Goal: Check status: Check status

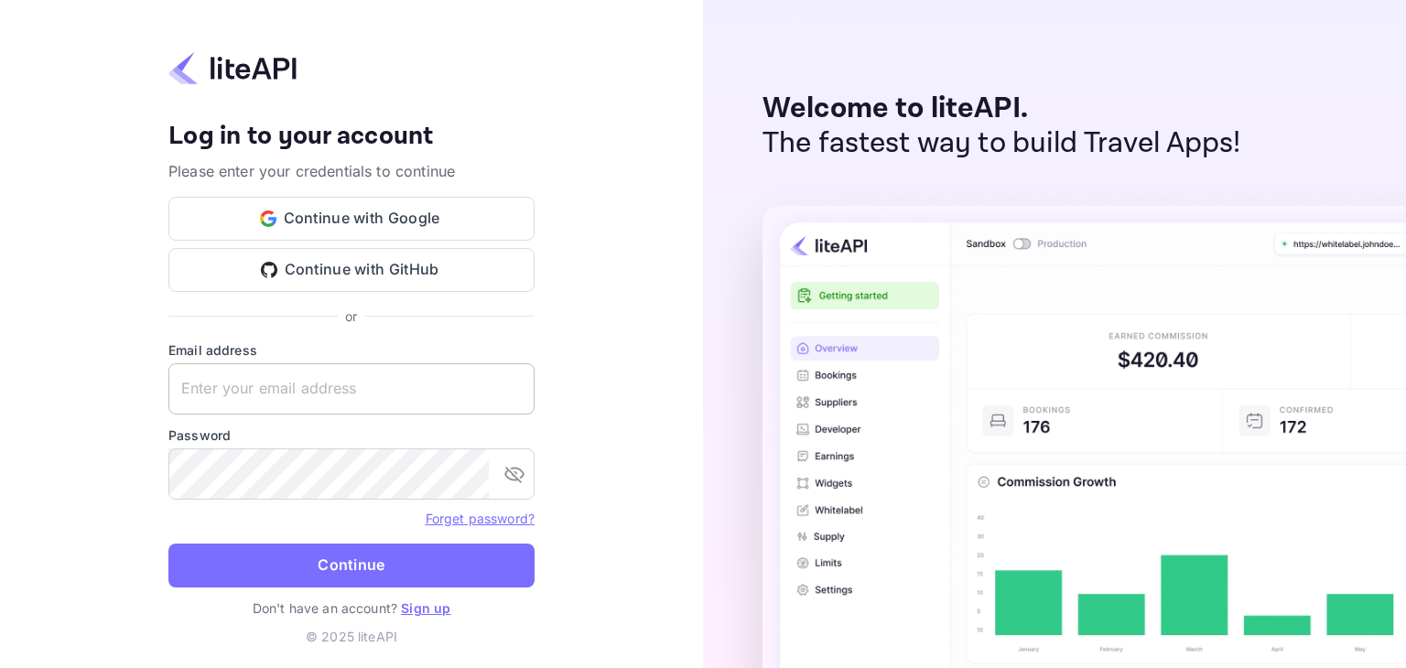
drag, startPoint x: 316, startPoint y: 370, endPoint x: 311, endPoint y: 381, distance: 11.9
click at [316, 371] on input "text" at bounding box center [351, 388] width 366 height 51
drag, startPoint x: 416, startPoint y: 378, endPoint x: 395, endPoint y: 366, distance: 23.4
click at [416, 378] on input "text" at bounding box center [351, 388] width 366 height 51
paste input "[EMAIL_ADDRESS][DOMAIN_NAME]"
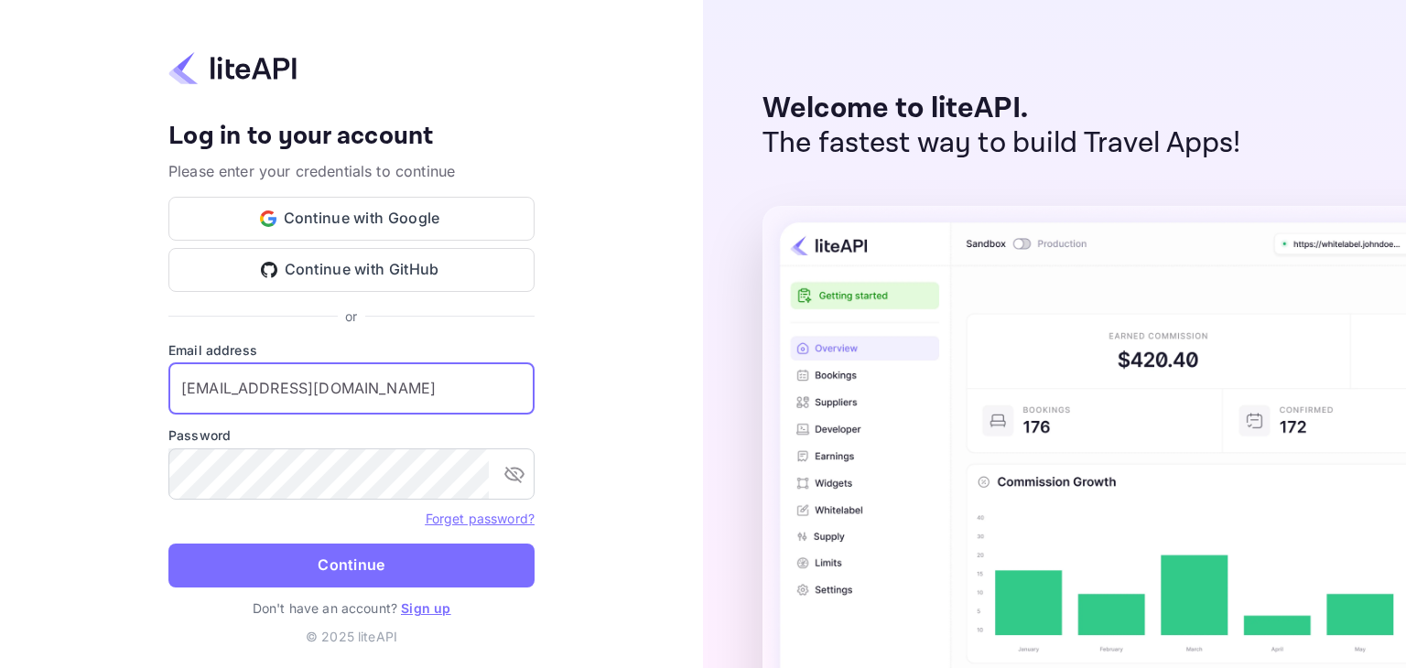
type input "[EMAIL_ADDRESS][DOMAIN_NAME]"
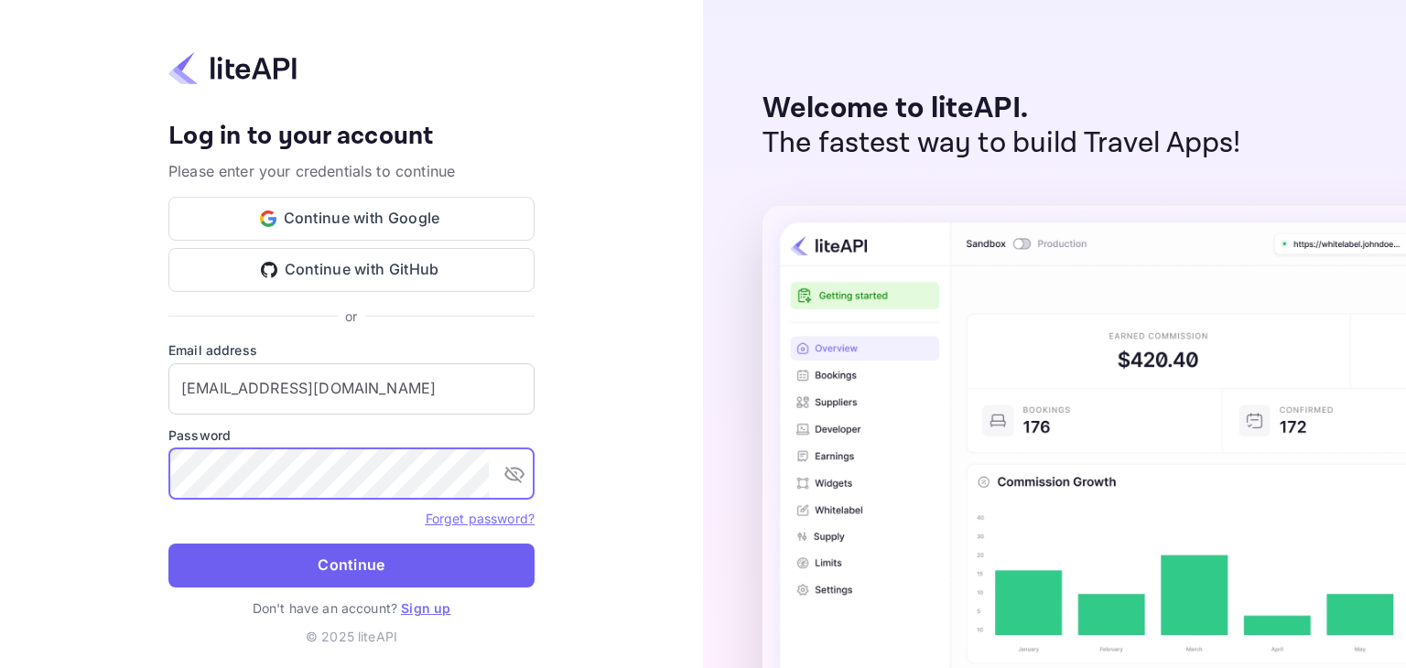
click at [399, 565] on button "Continue" at bounding box center [351, 566] width 366 height 44
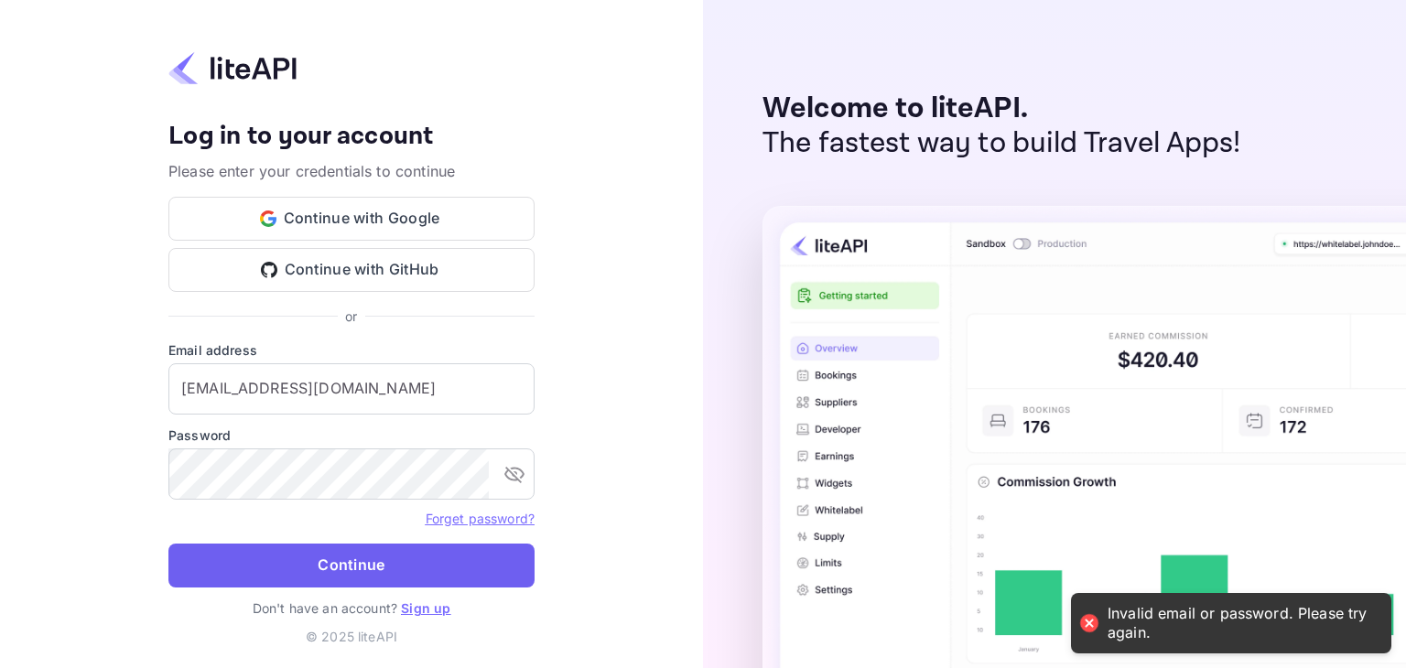
click at [382, 577] on button "Continue" at bounding box center [351, 566] width 366 height 44
click at [515, 464] on icon "toggle password visibility" at bounding box center [515, 474] width 22 height 22
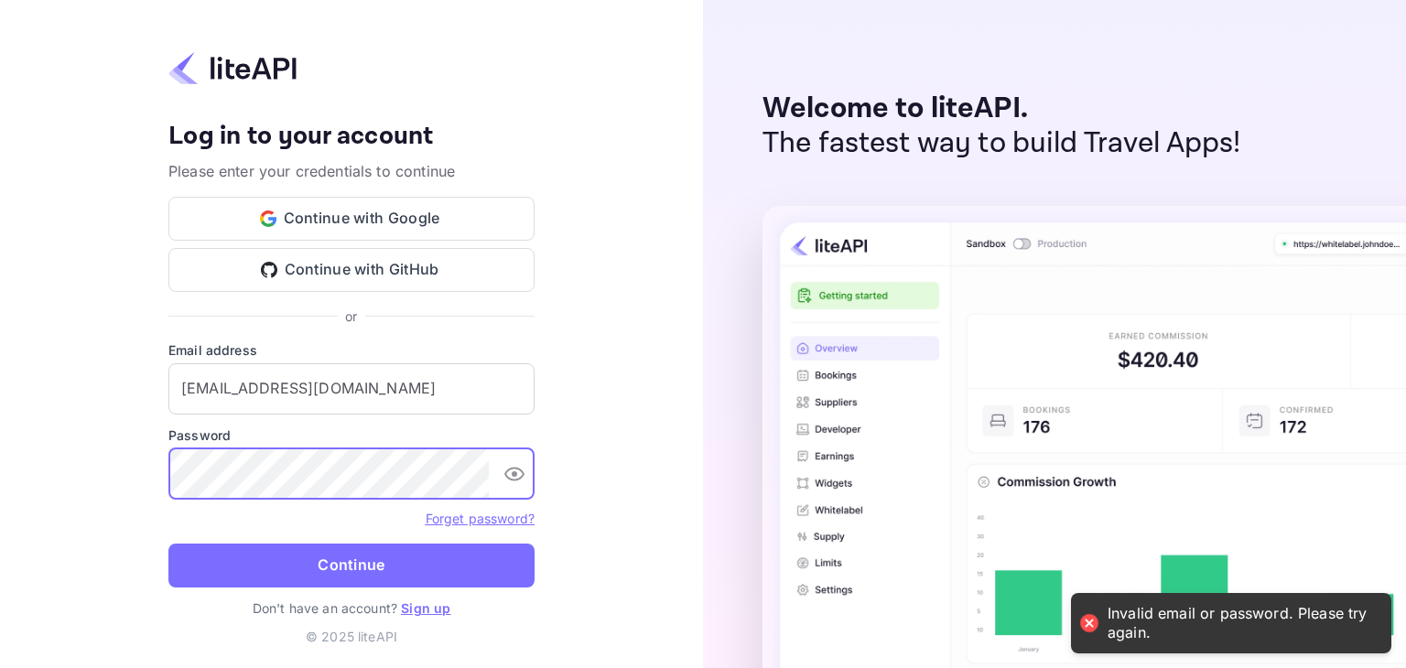
click at [166, 478] on div "Your account has been created successfully, a confirmation link has been sent t…" at bounding box center [351, 334] width 703 height 668
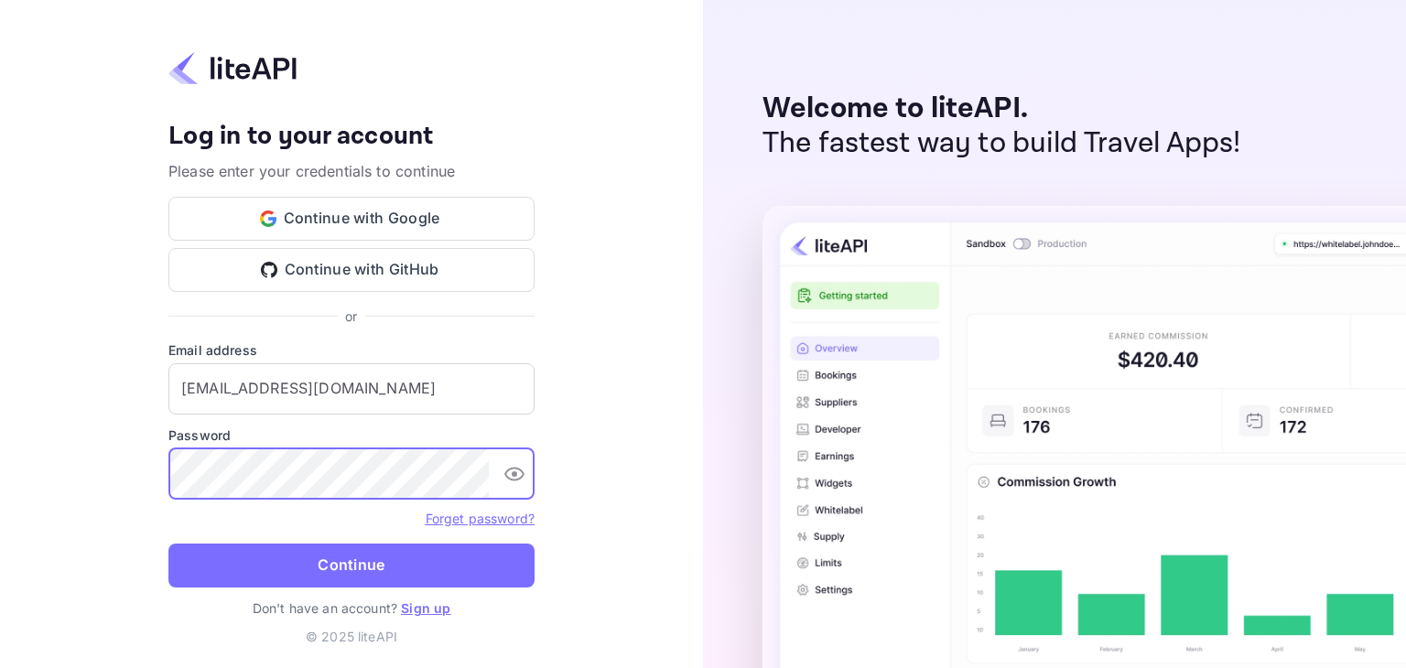
click at [168, 544] on button "Continue" at bounding box center [351, 566] width 366 height 44
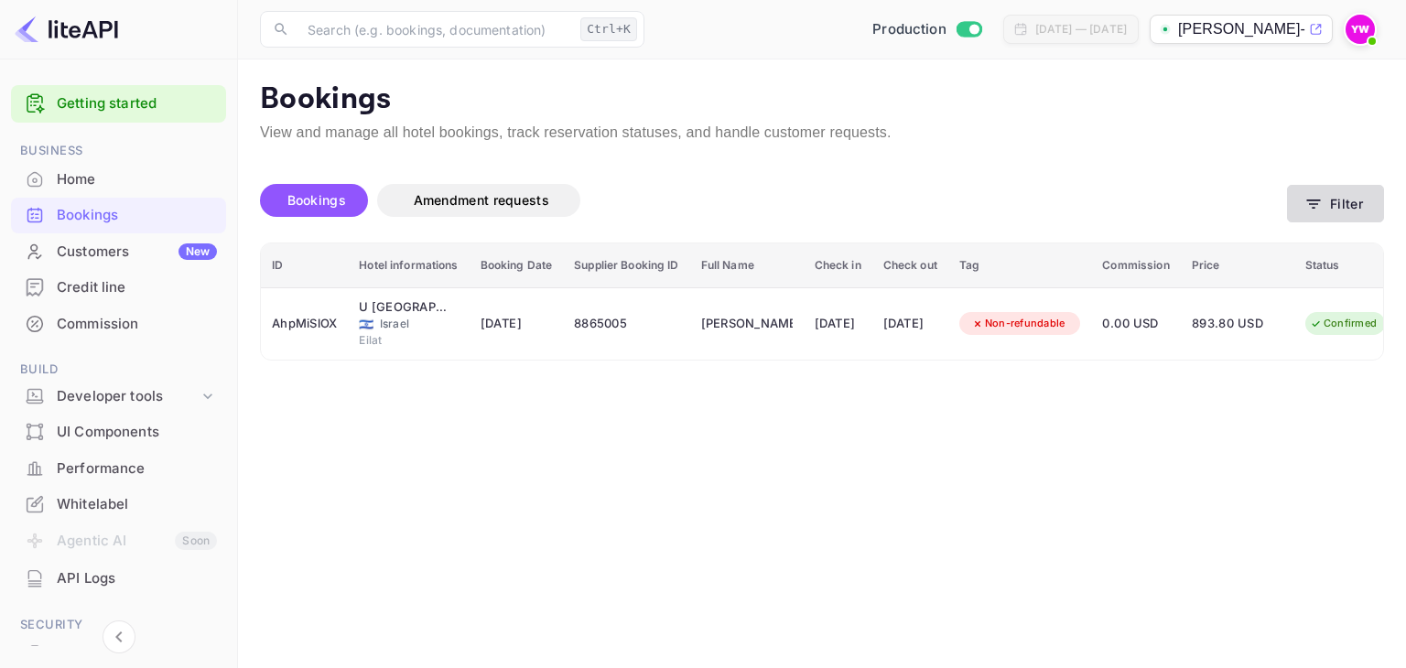
click at [1327, 196] on button "Filter" at bounding box center [1335, 204] width 97 height 38
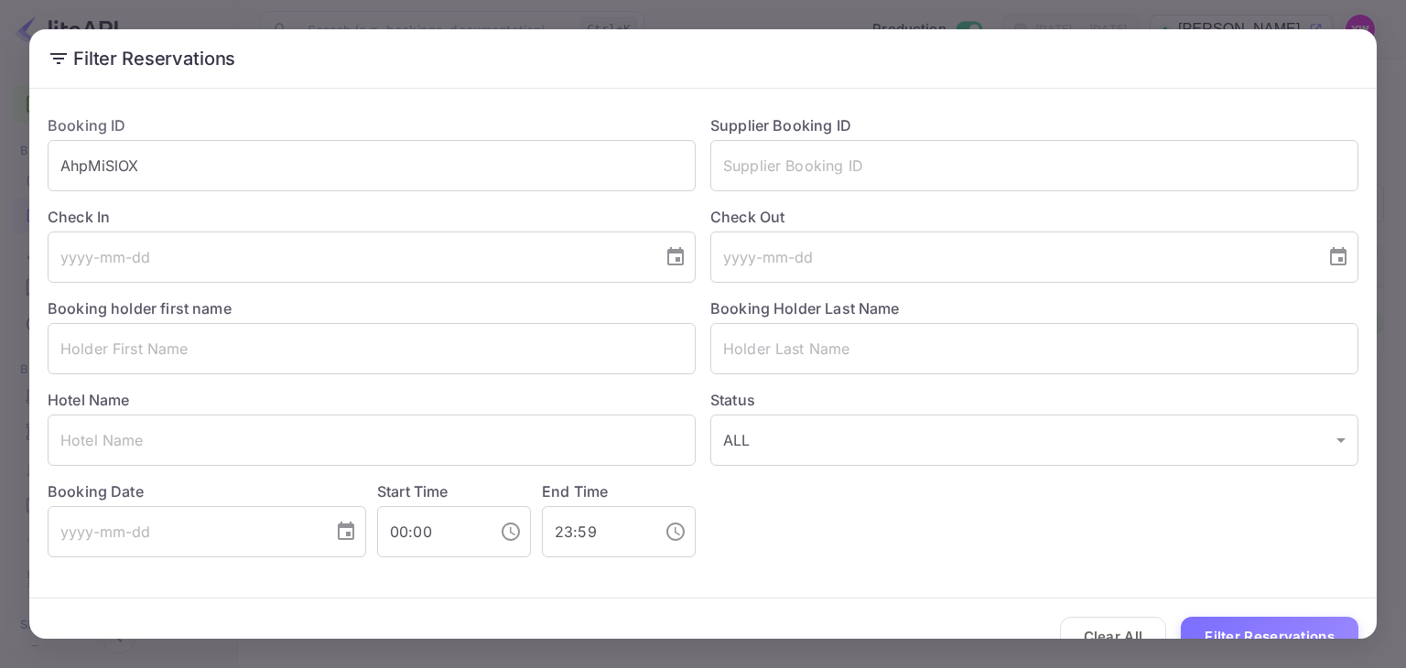
click at [1281, 21] on div "Filter Reservations Booking ID AhpMiSlOX ​ Supplier Booking ID ​ Check In ​ Che…" at bounding box center [703, 334] width 1406 height 668
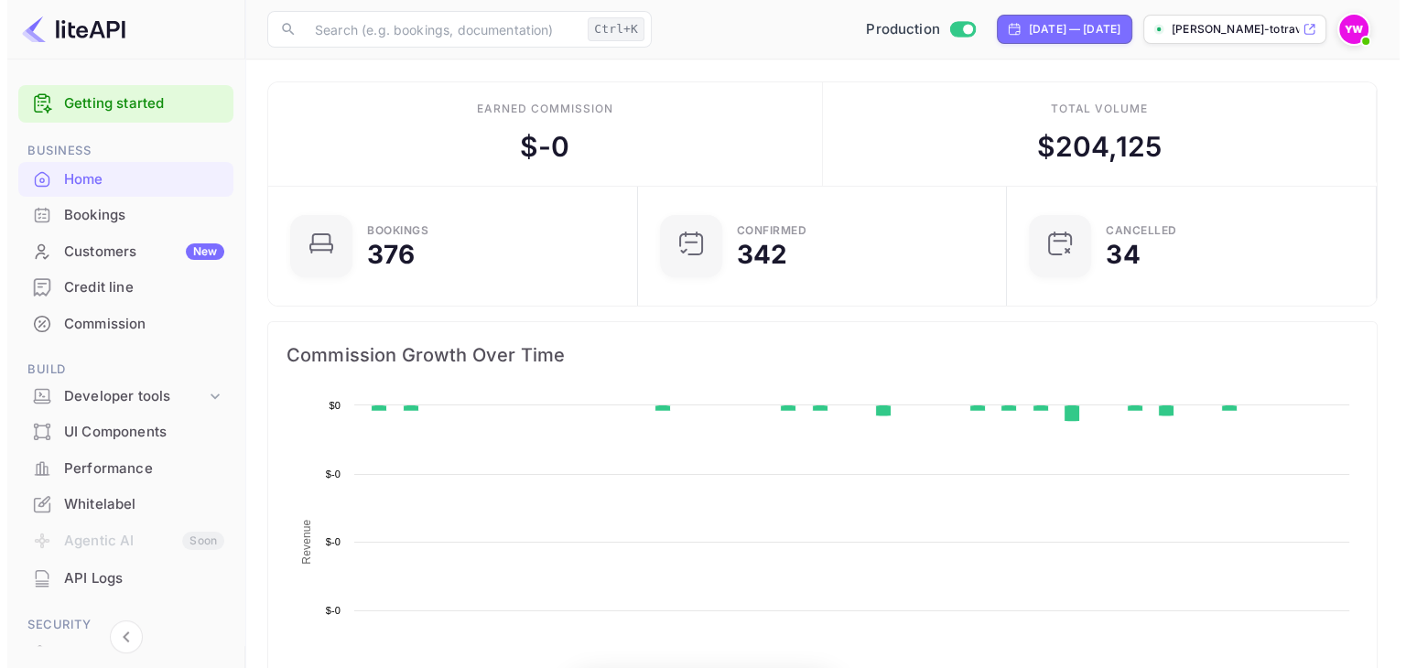
scroll to position [284, 344]
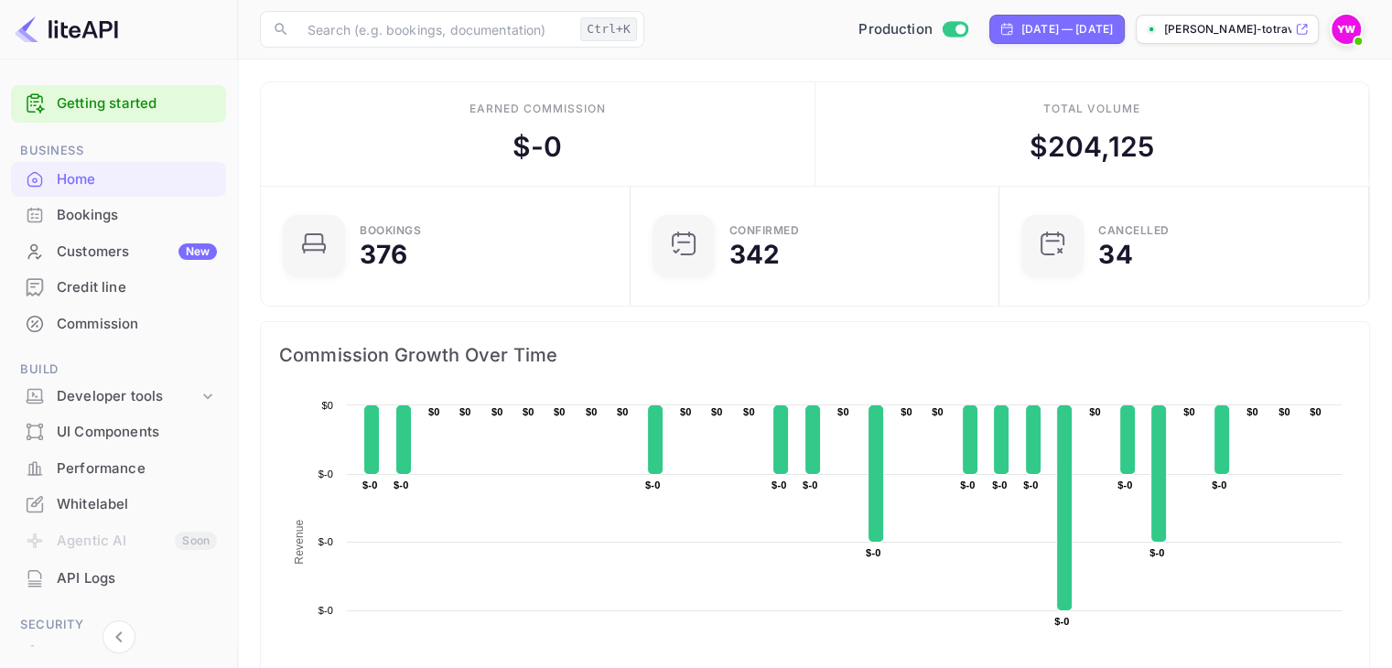
click at [81, 217] on div "Bookings" at bounding box center [137, 215] width 160 height 21
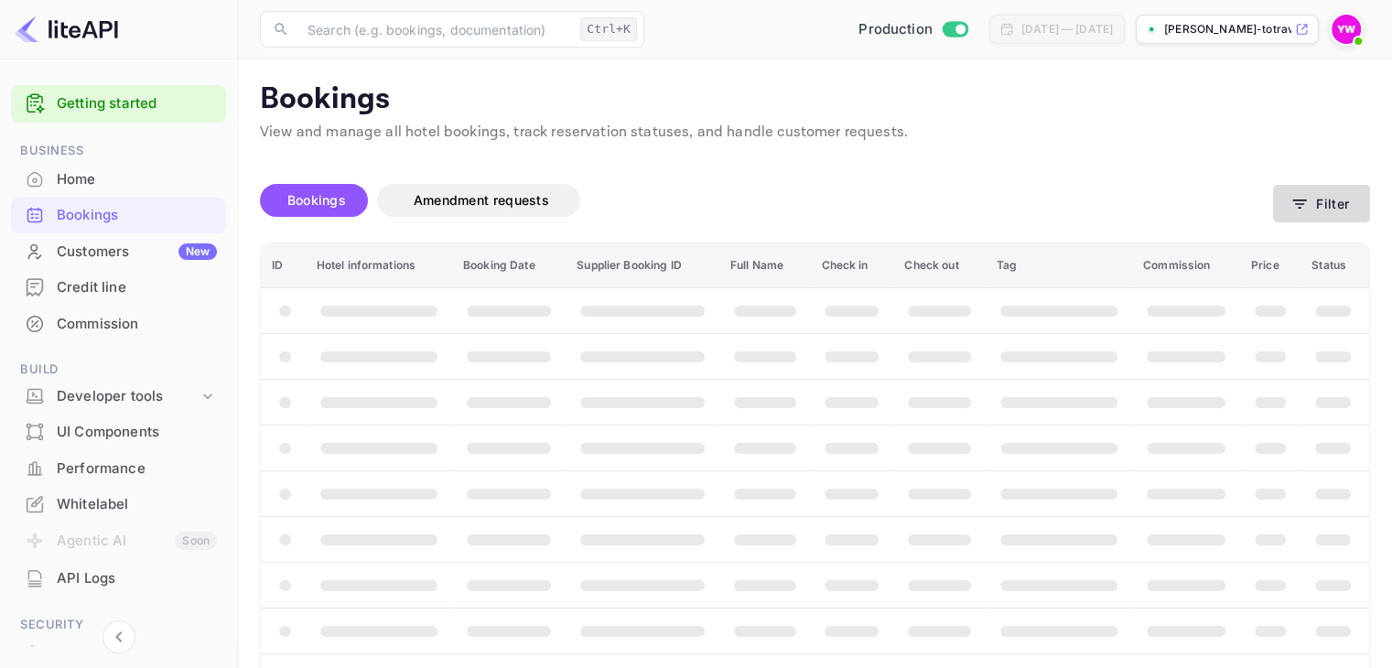
click at [1341, 209] on button "Filter" at bounding box center [1321, 204] width 97 height 38
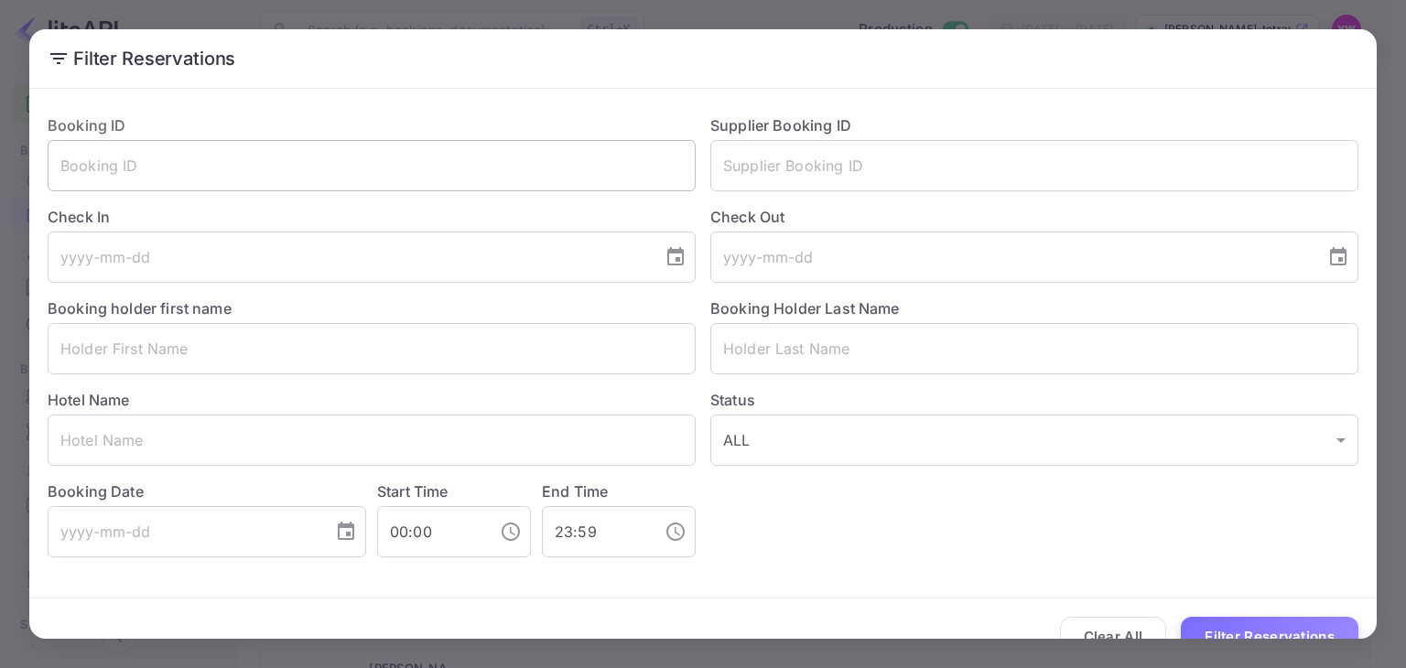
drag, startPoint x: 345, startPoint y: 166, endPoint x: 356, endPoint y: 168, distance: 11.1
click at [345, 167] on input "text" at bounding box center [372, 165] width 648 height 51
paste input "Z8FyozZT-"
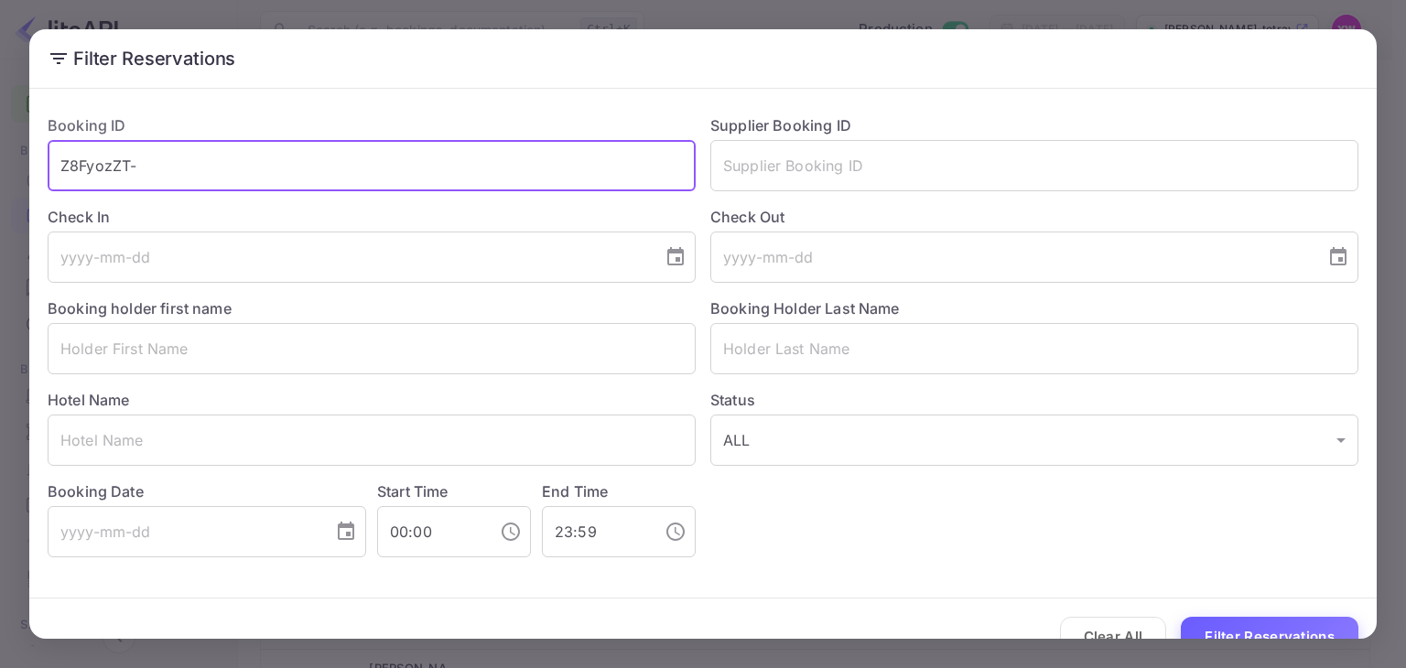
type input "Z8FyozZT-"
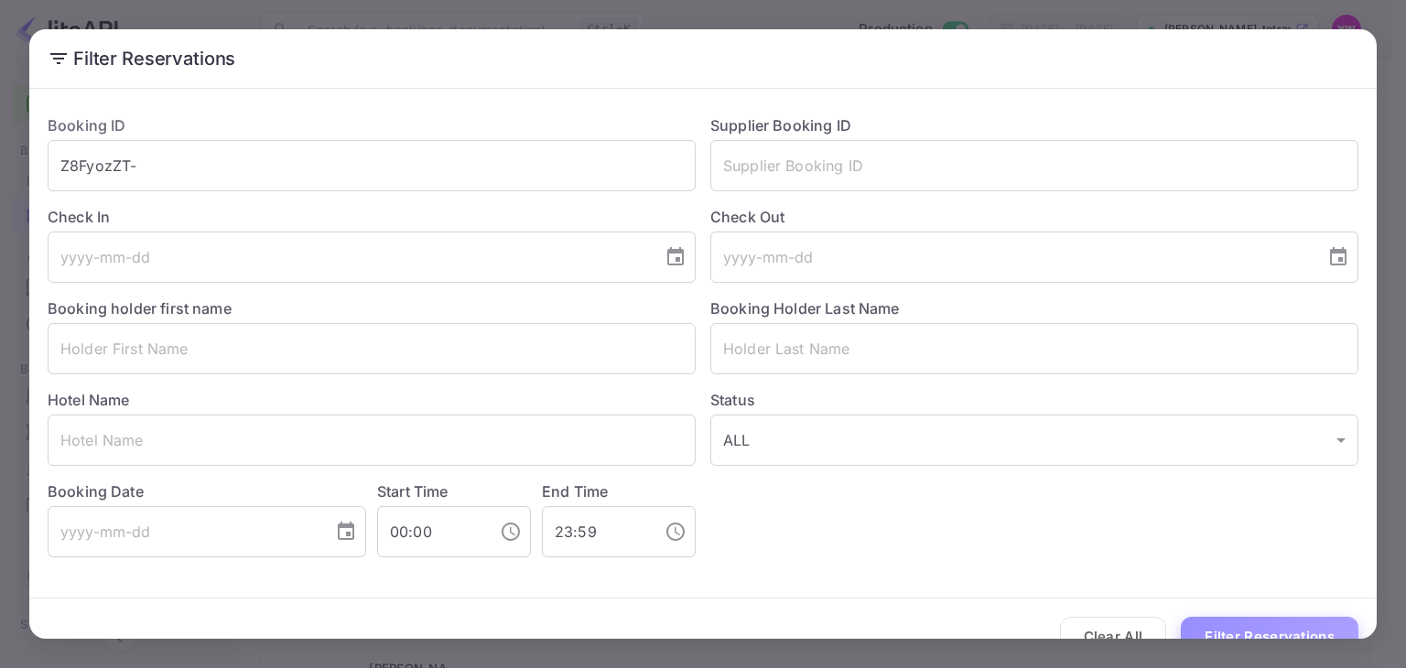
click at [1256, 626] on button "Filter Reservations" at bounding box center [1270, 636] width 178 height 39
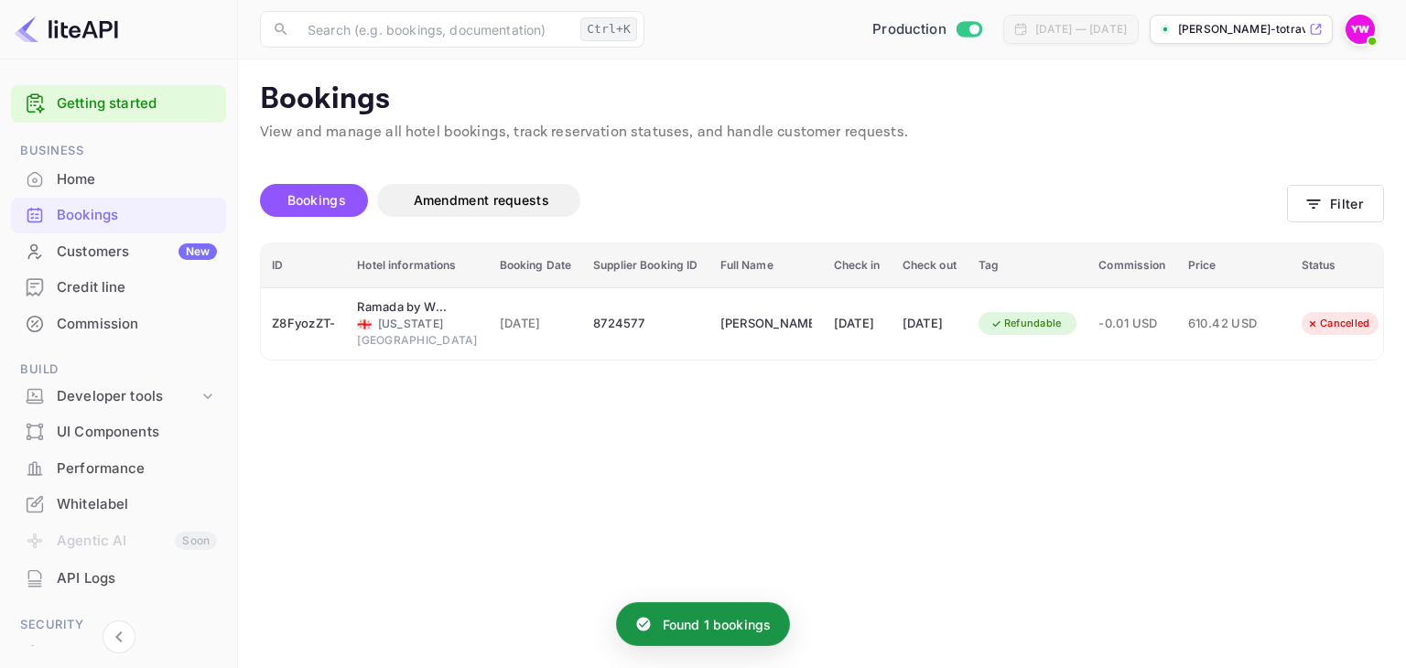
scroll to position [0, 54]
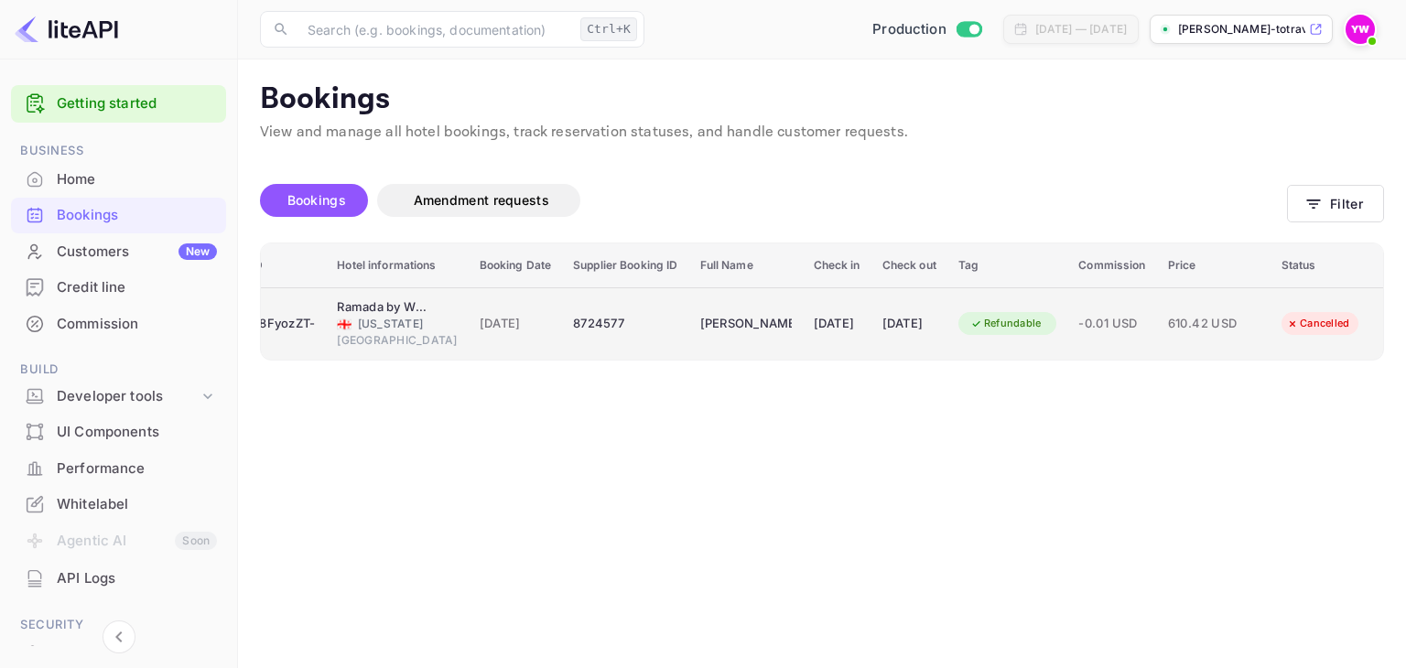
click at [1106, 314] on span "-0.01 USD" at bounding box center [1111, 324] width 67 height 20
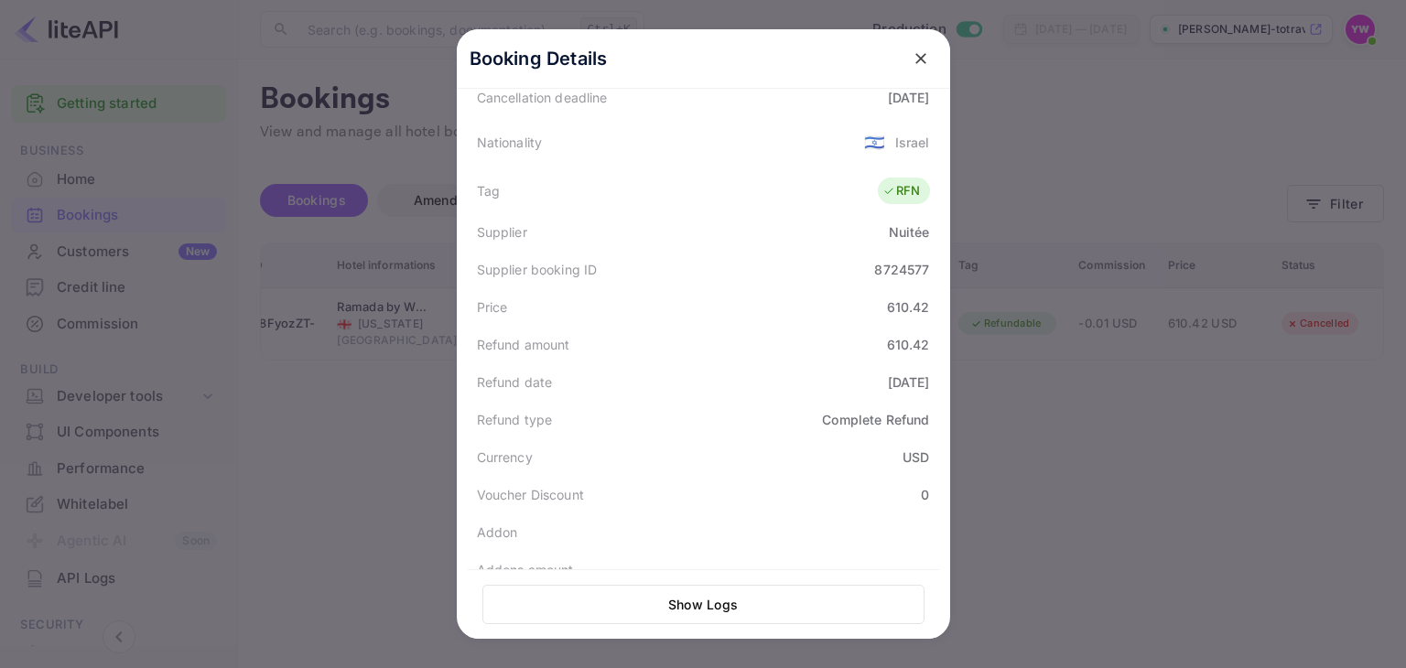
scroll to position [393, 0]
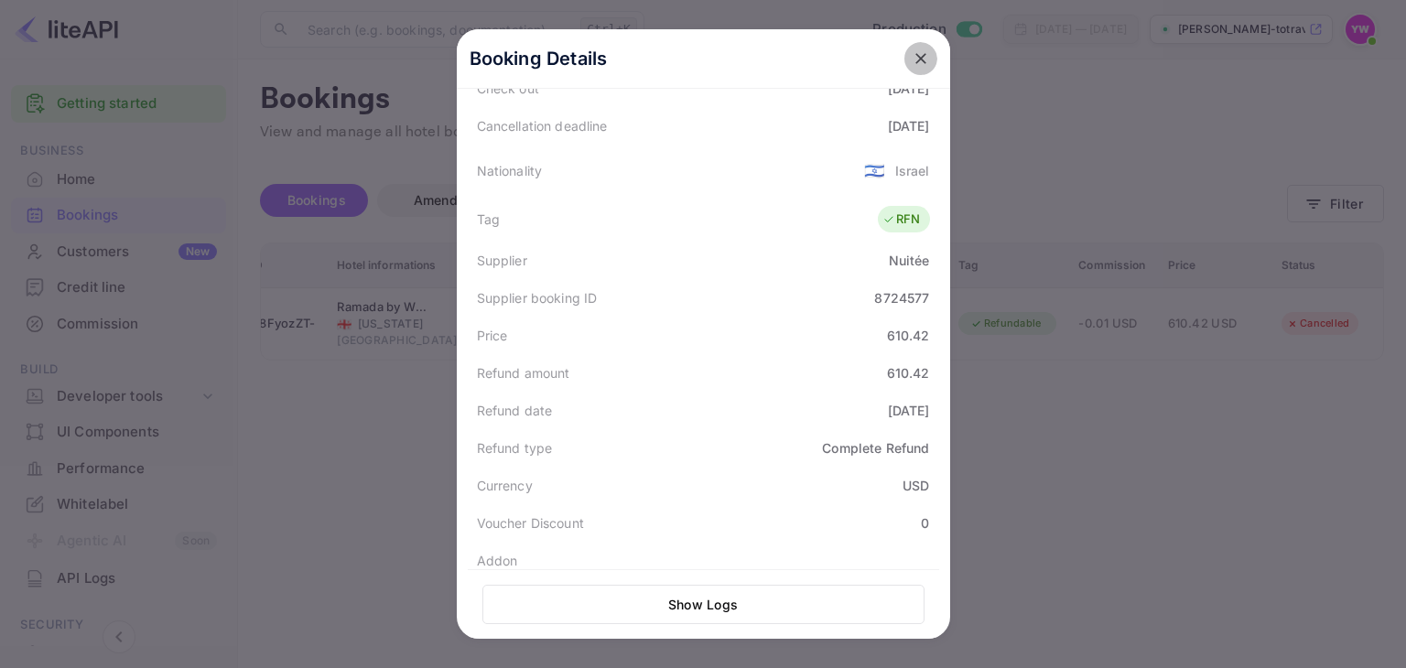
click at [914, 52] on icon "close" at bounding box center [921, 58] width 18 height 18
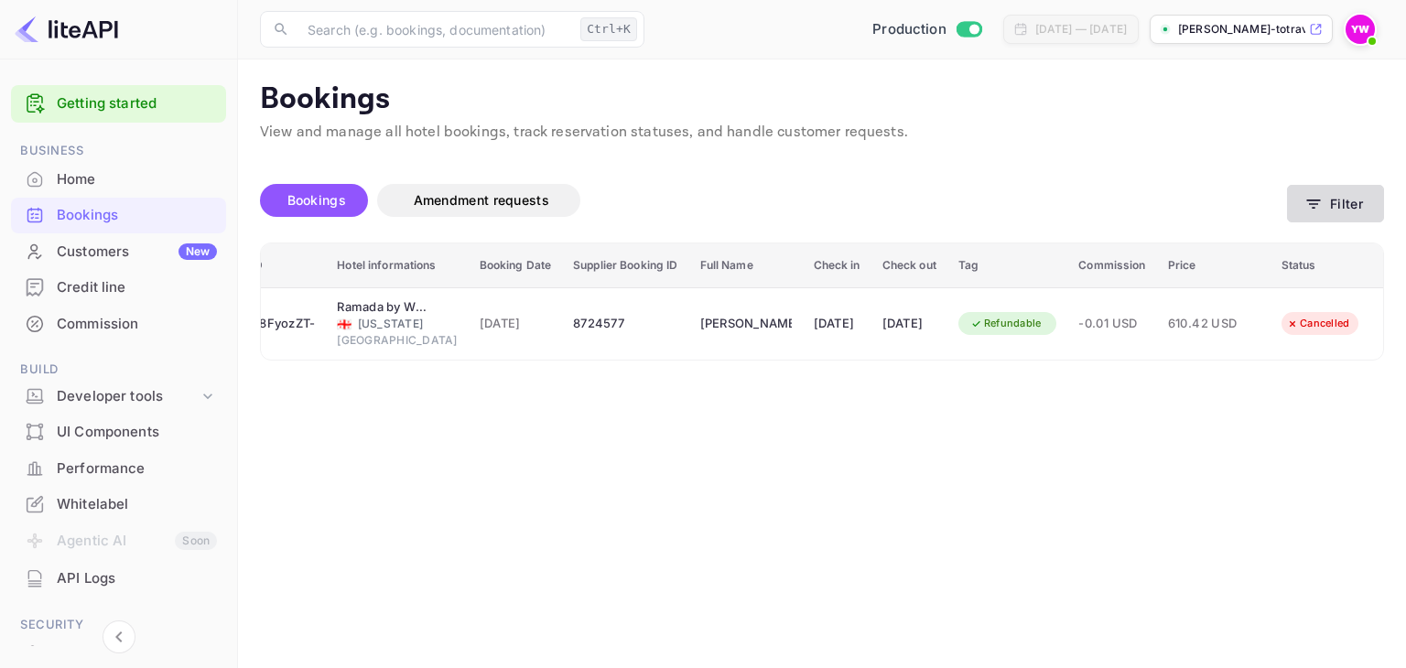
click at [1340, 193] on button "Filter" at bounding box center [1335, 204] width 97 height 38
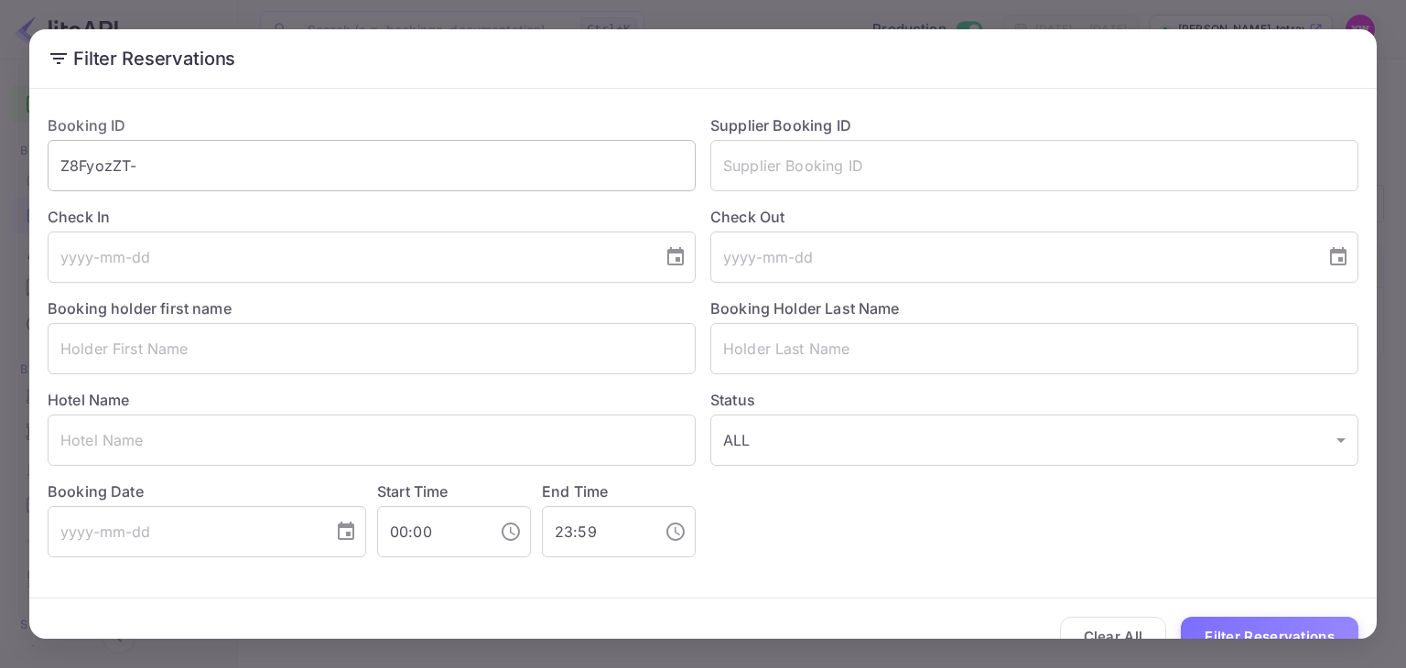
click at [331, 166] on input "Z8FyozZT-" at bounding box center [372, 165] width 648 height 51
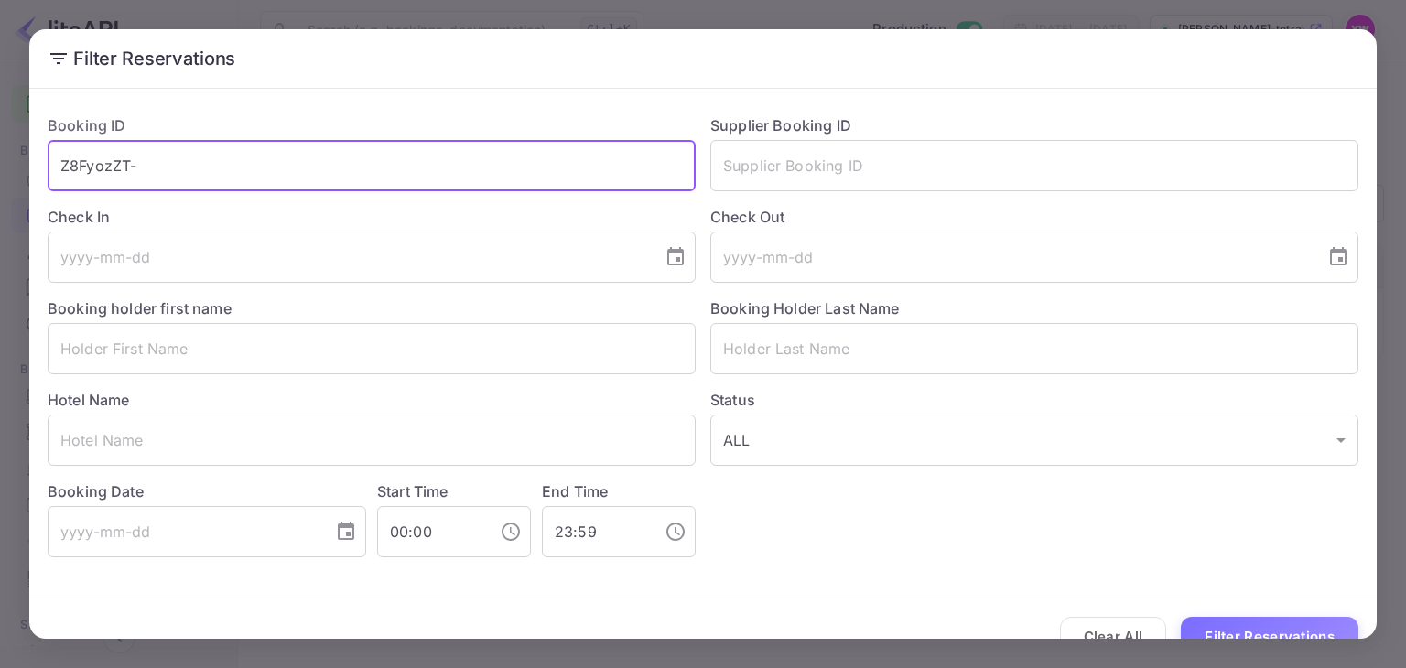
click at [331, 166] on input "Z8FyozZT-" at bounding box center [372, 165] width 648 height 51
paste input "B7H2eZ_wT"
type input "B7H2eZ_wT"
click at [1181, 617] on button "Filter Reservations" at bounding box center [1270, 636] width 178 height 39
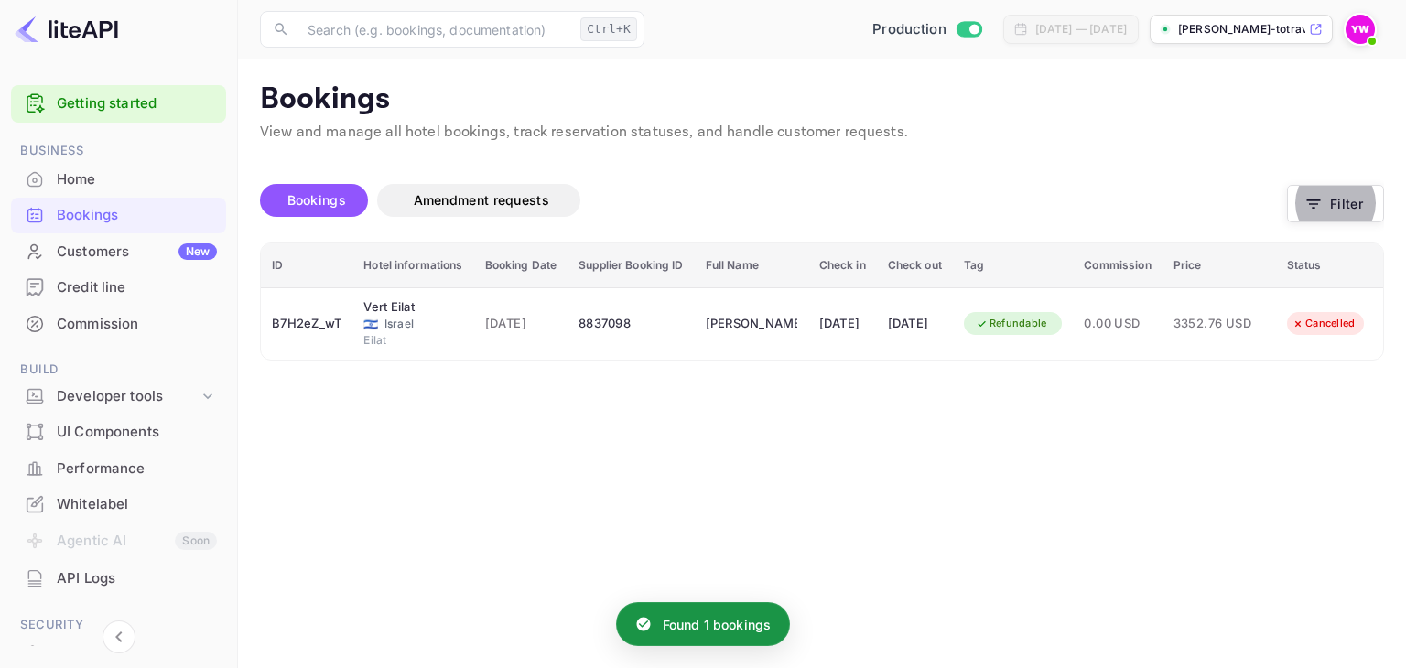
scroll to position [0, 58]
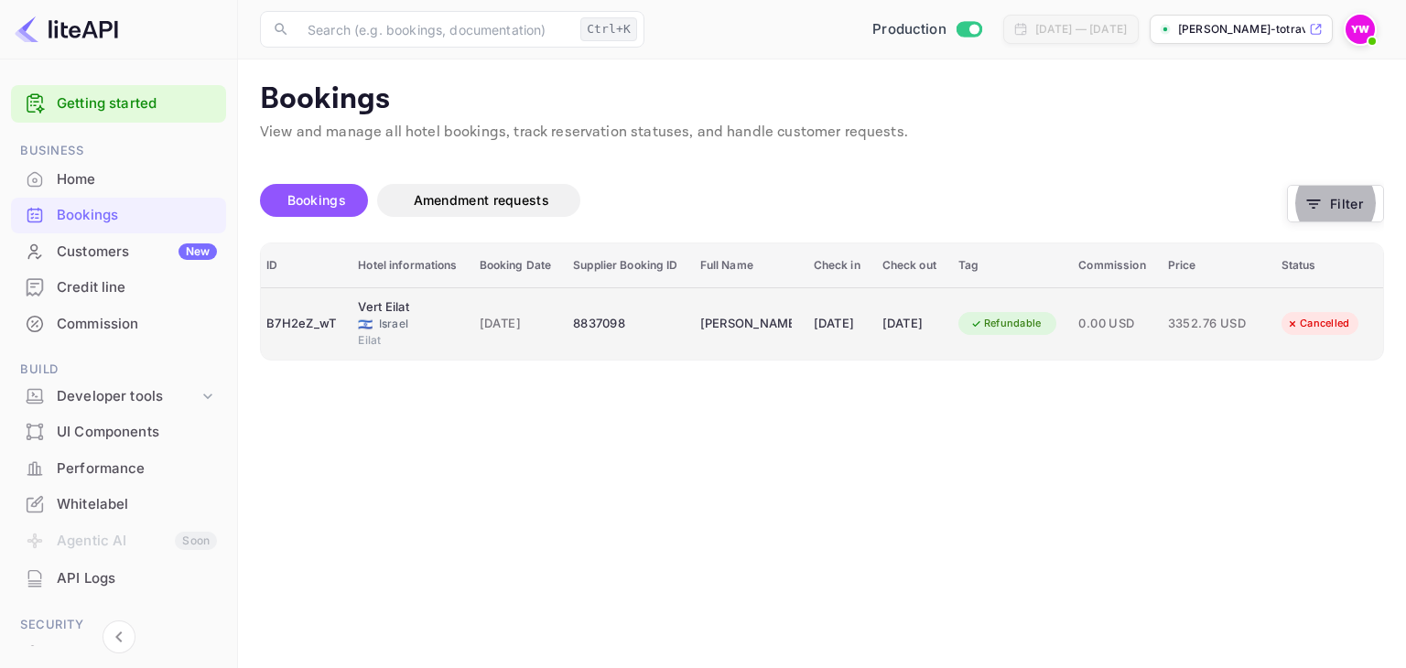
click at [1222, 315] on span "3352.76 USD" at bounding box center [1214, 324] width 92 height 20
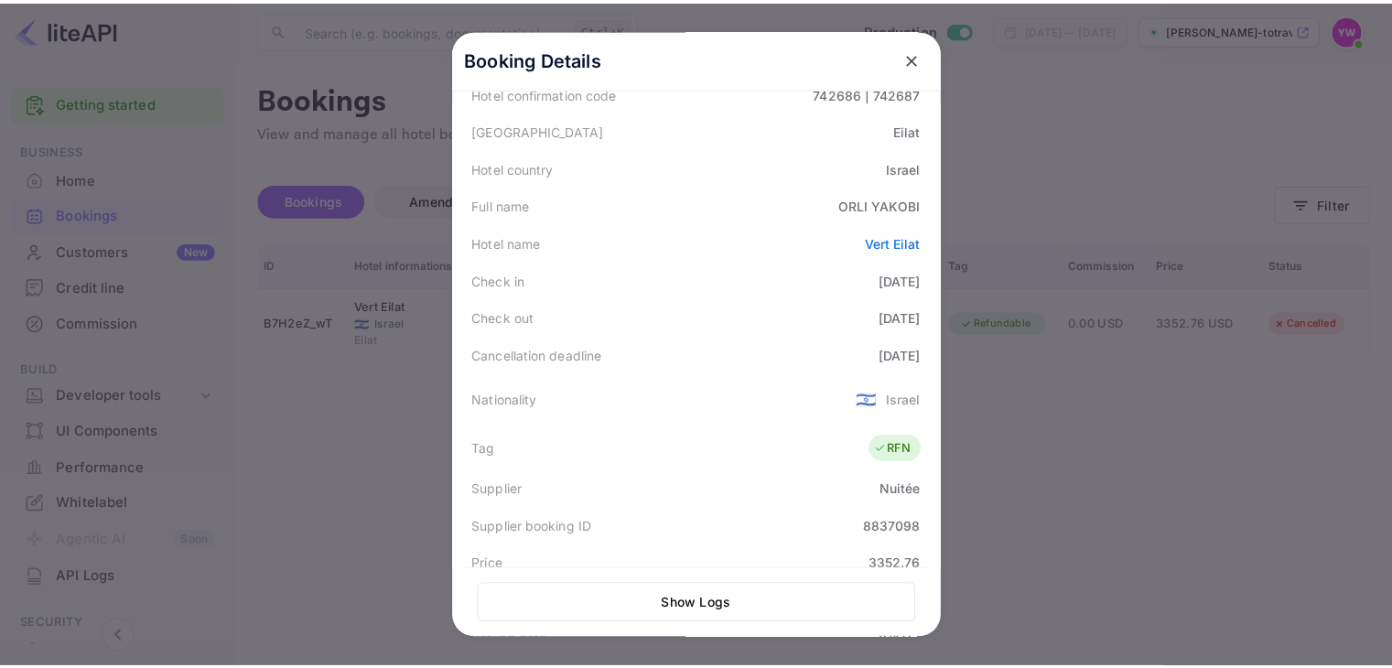
scroll to position [366, 0]
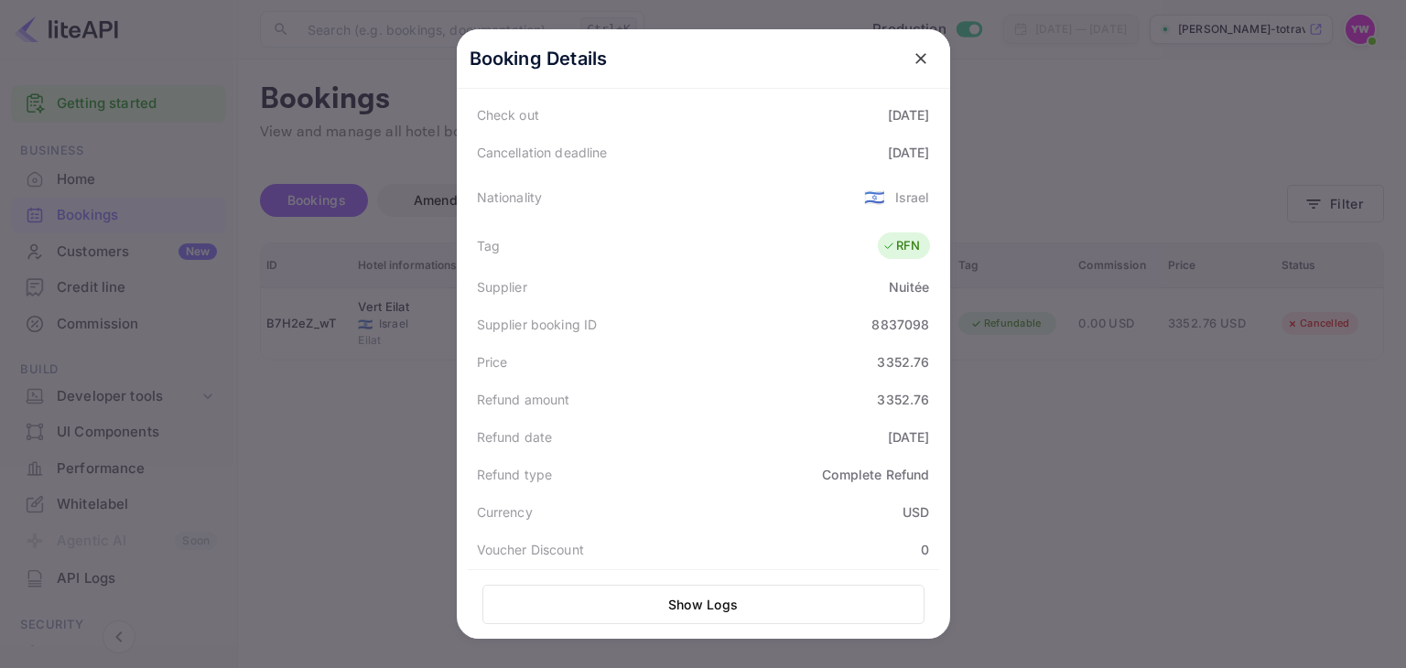
click at [912, 60] on icon "close" at bounding box center [921, 58] width 18 height 18
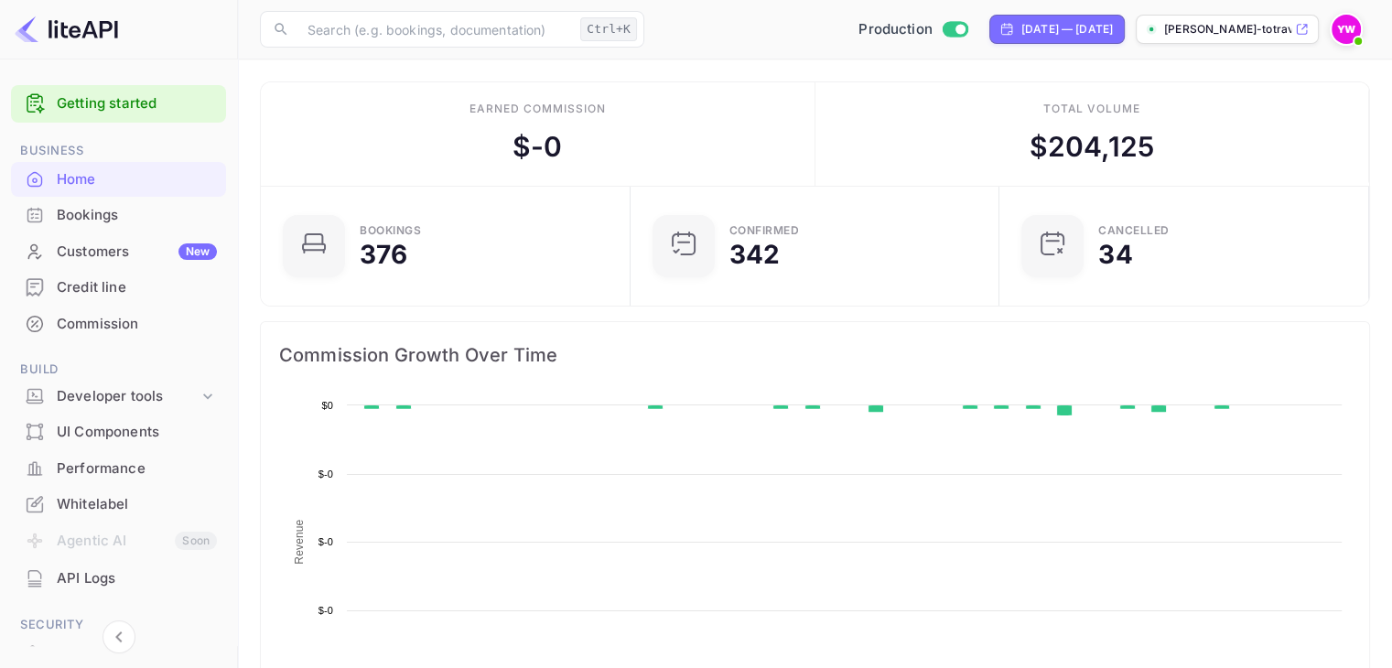
scroll to position [284, 344]
